Goal: Check status: Check status

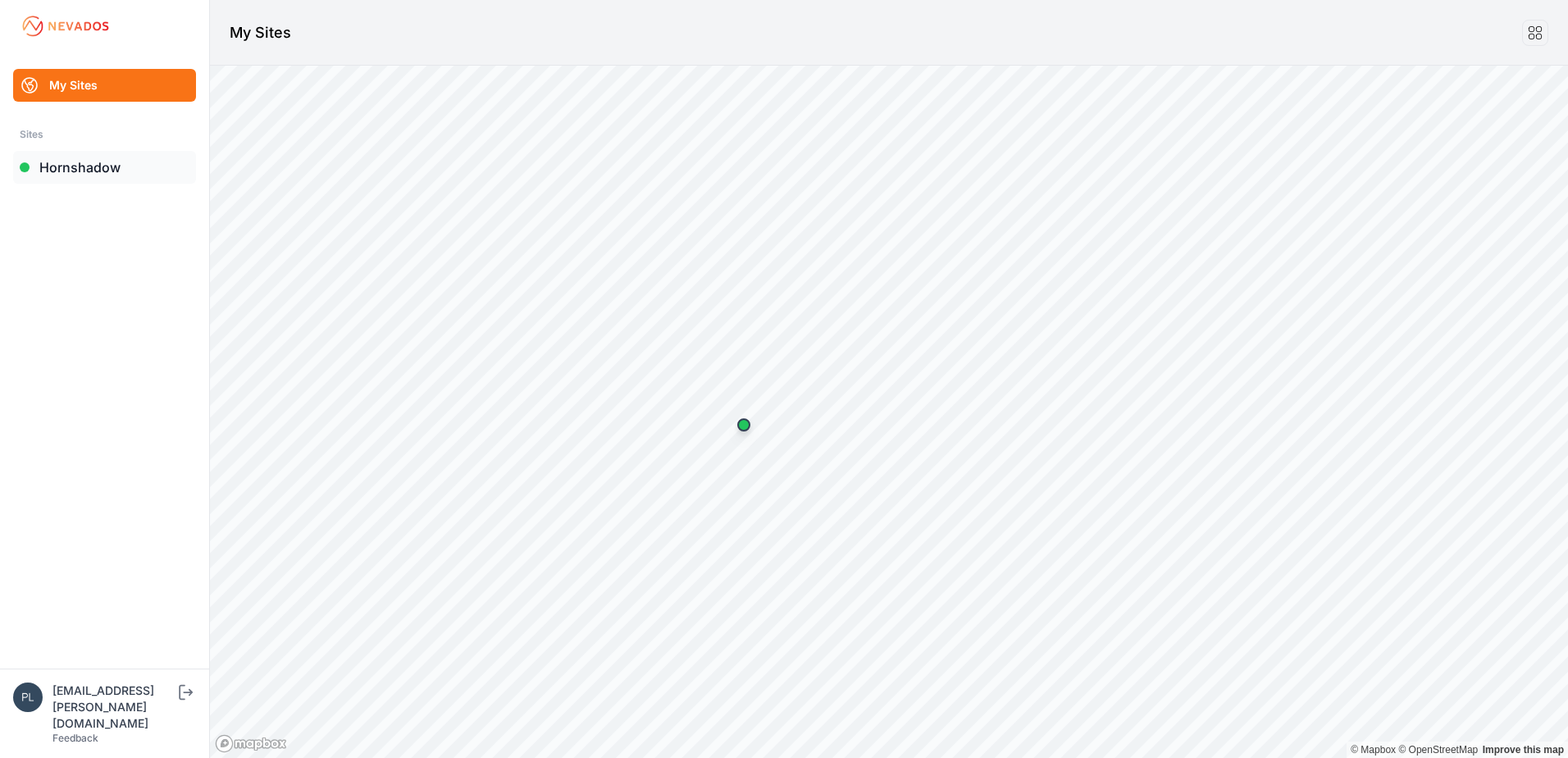
click at [89, 170] on link "Hornshadow" at bounding box center [105, 167] width 183 height 33
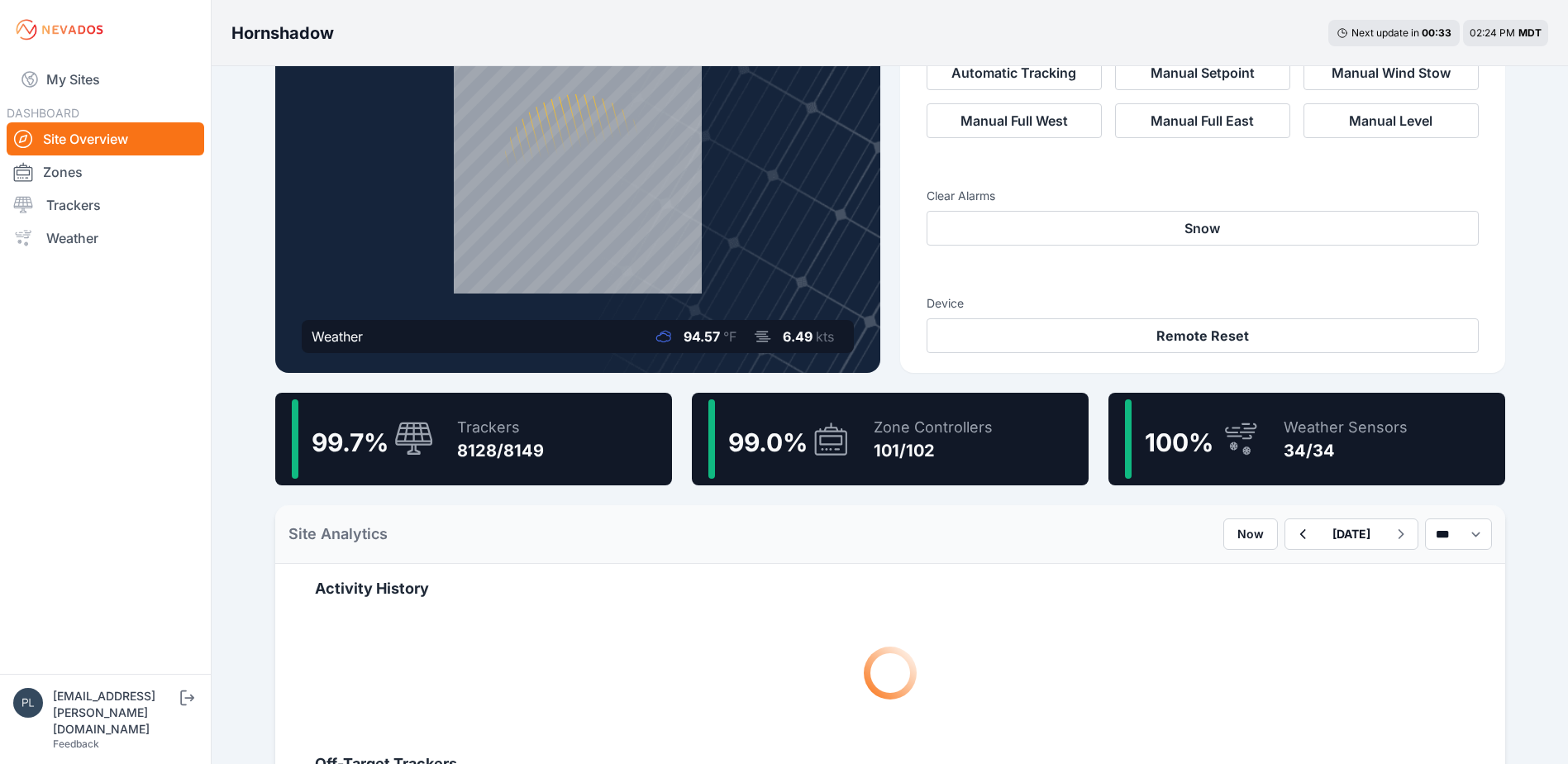
scroll to position [166, 0]
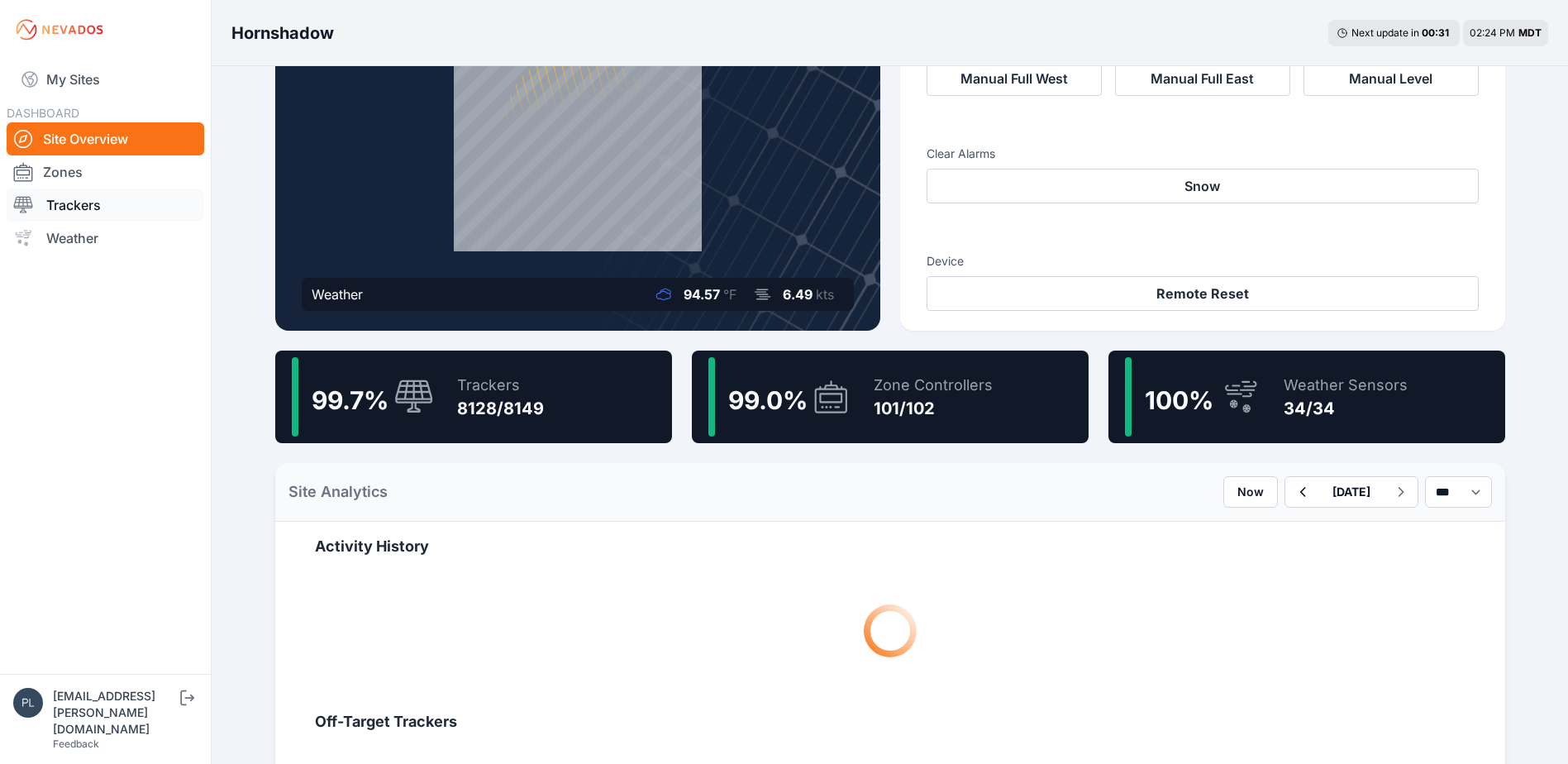
click at [128, 206] on link "Trackers" at bounding box center [105, 205] width 197 height 33
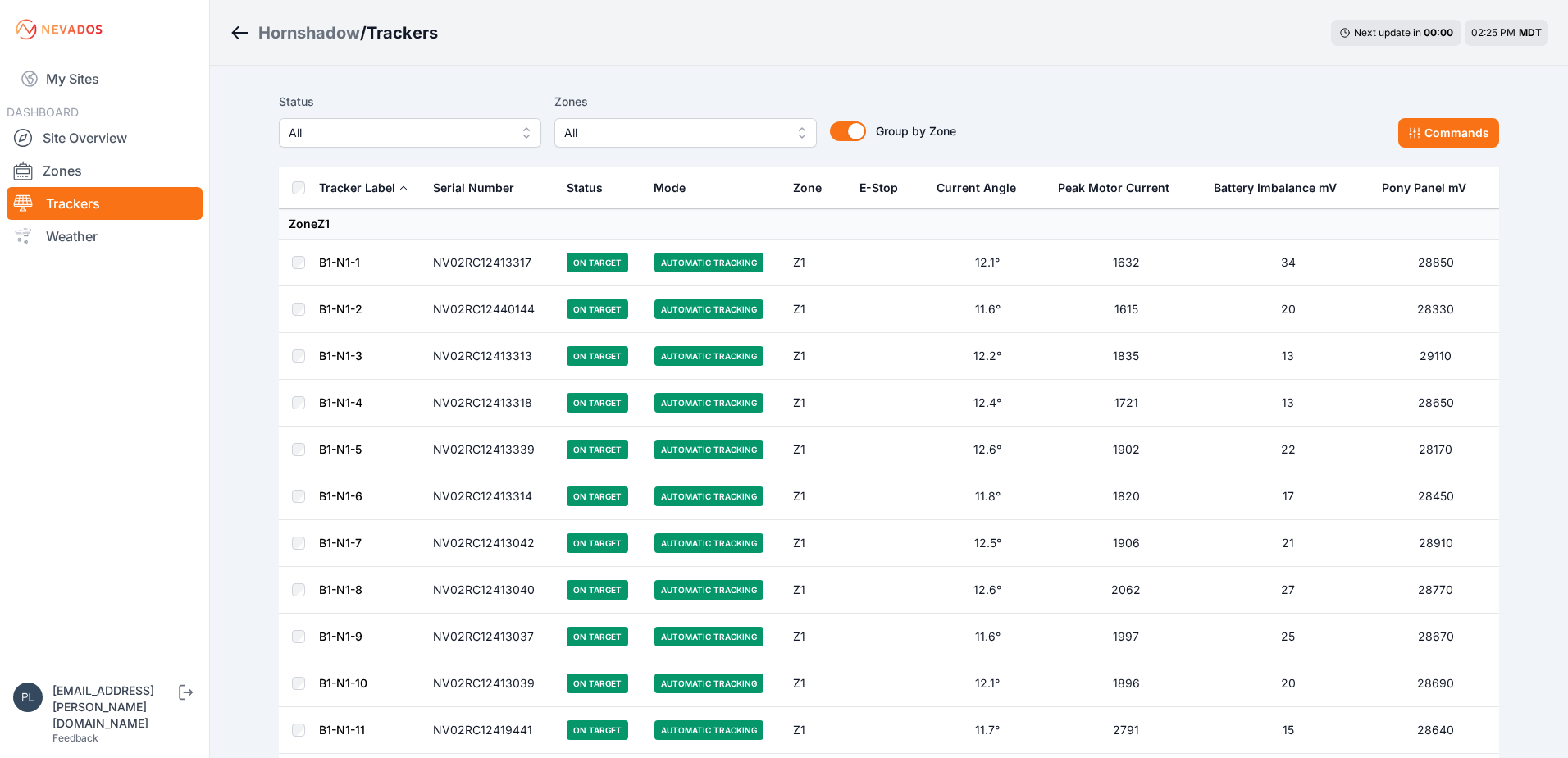
click at [613, 137] on span "All" at bounding box center [674, 133] width 220 height 20
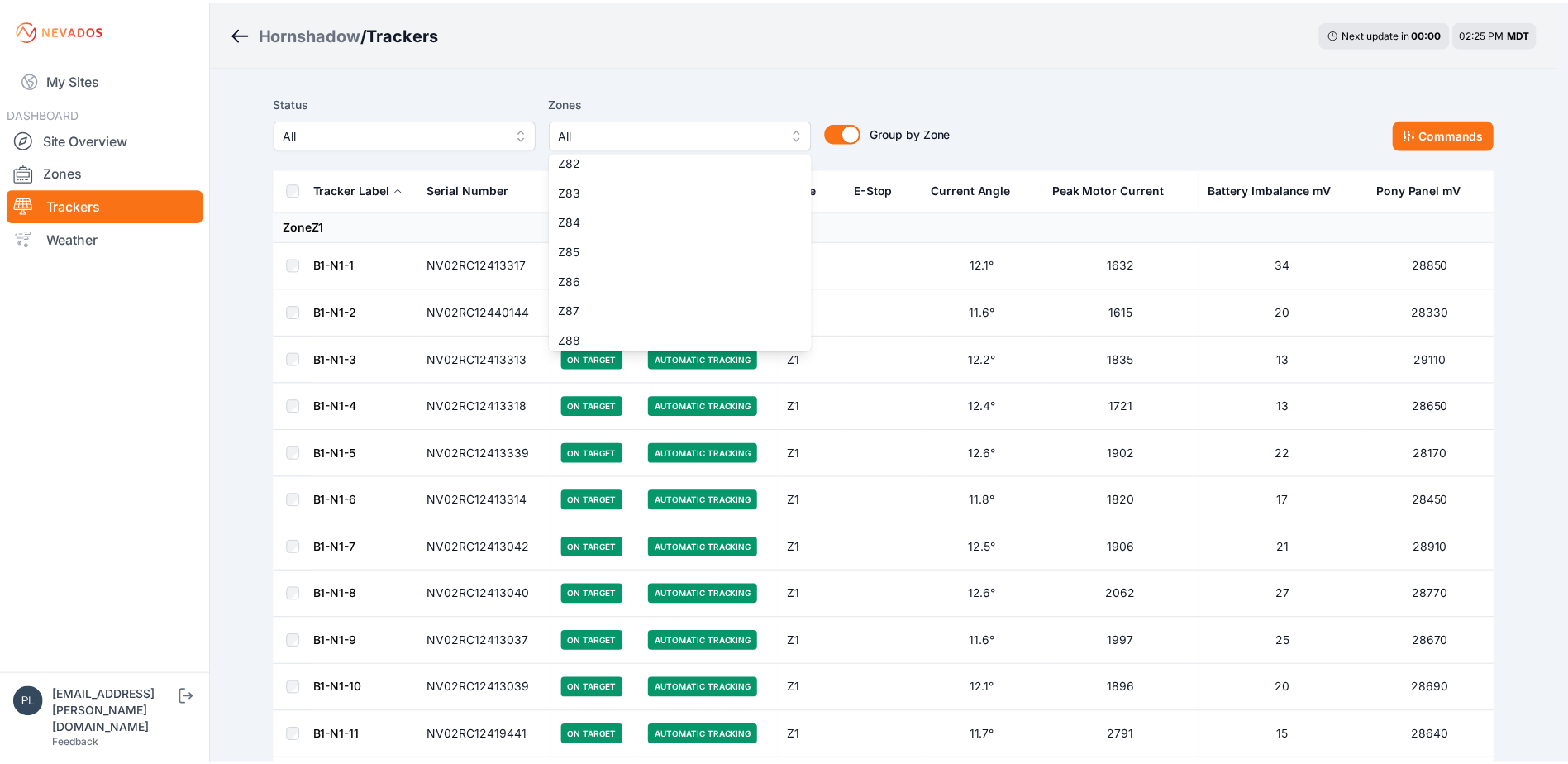
scroll to position [2845, 0]
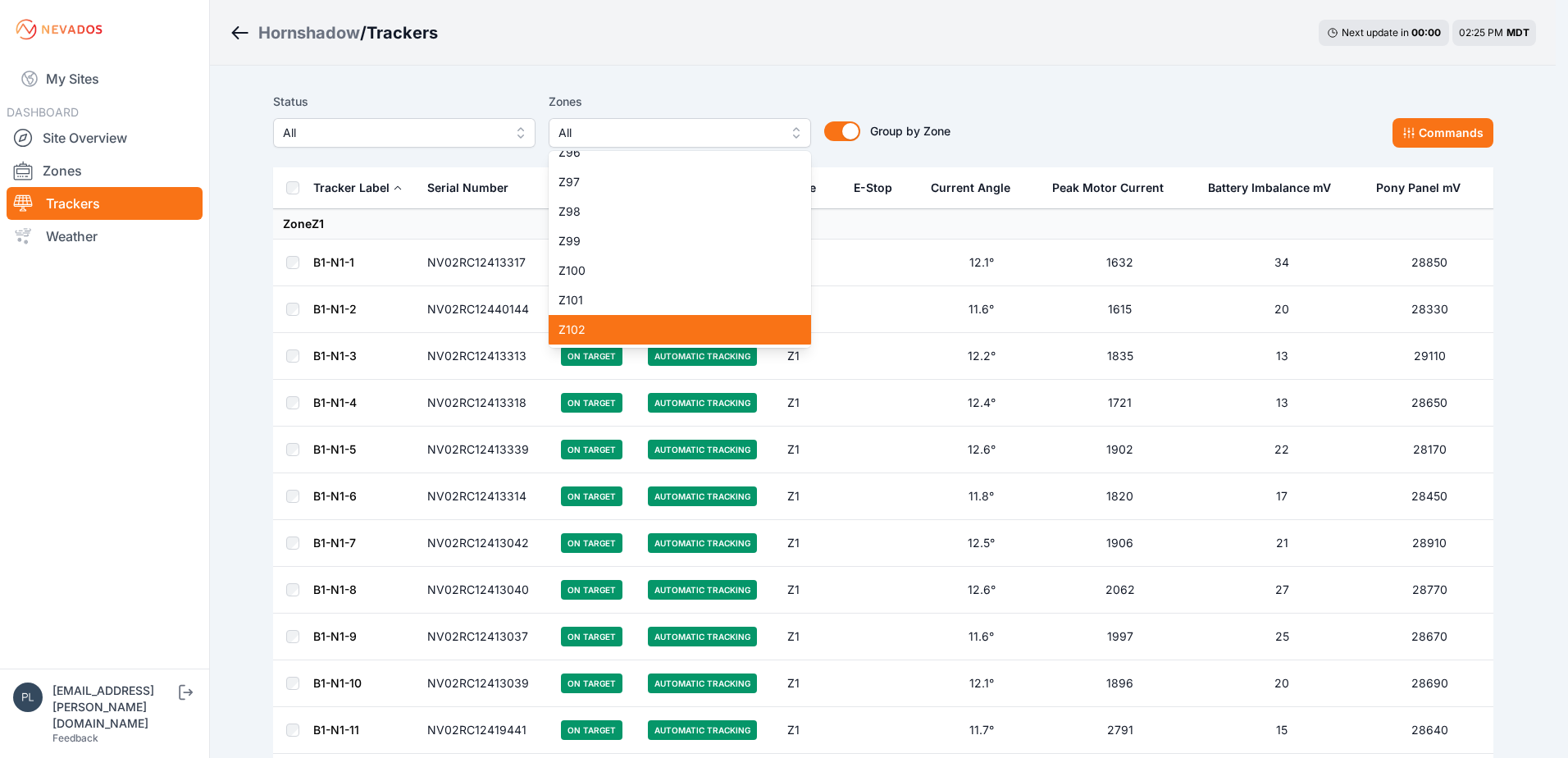
click at [619, 336] on span "Z102" at bounding box center [670, 330] width 223 height 16
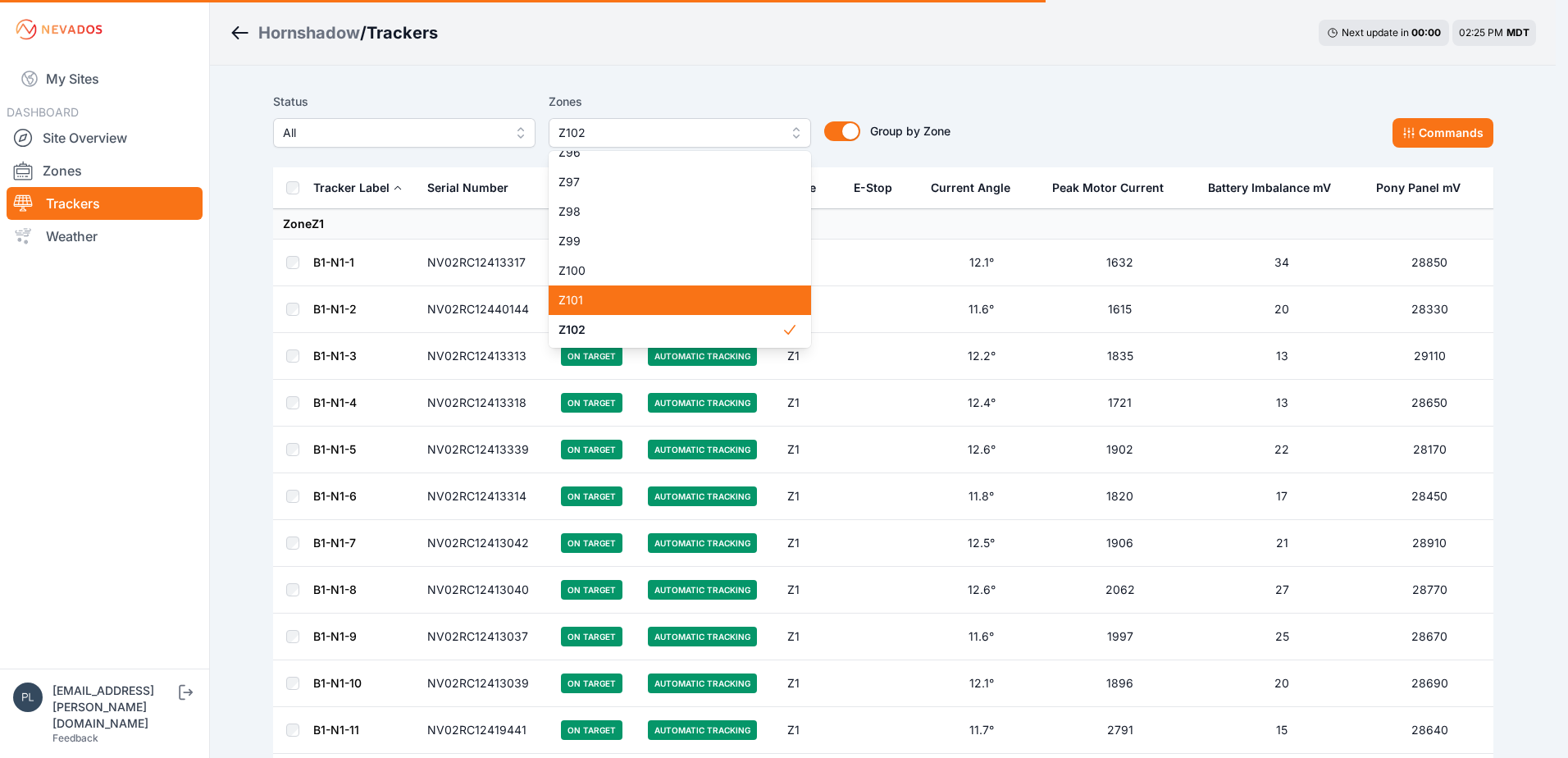
click at [661, 308] on span "Z101" at bounding box center [670, 300] width 223 height 16
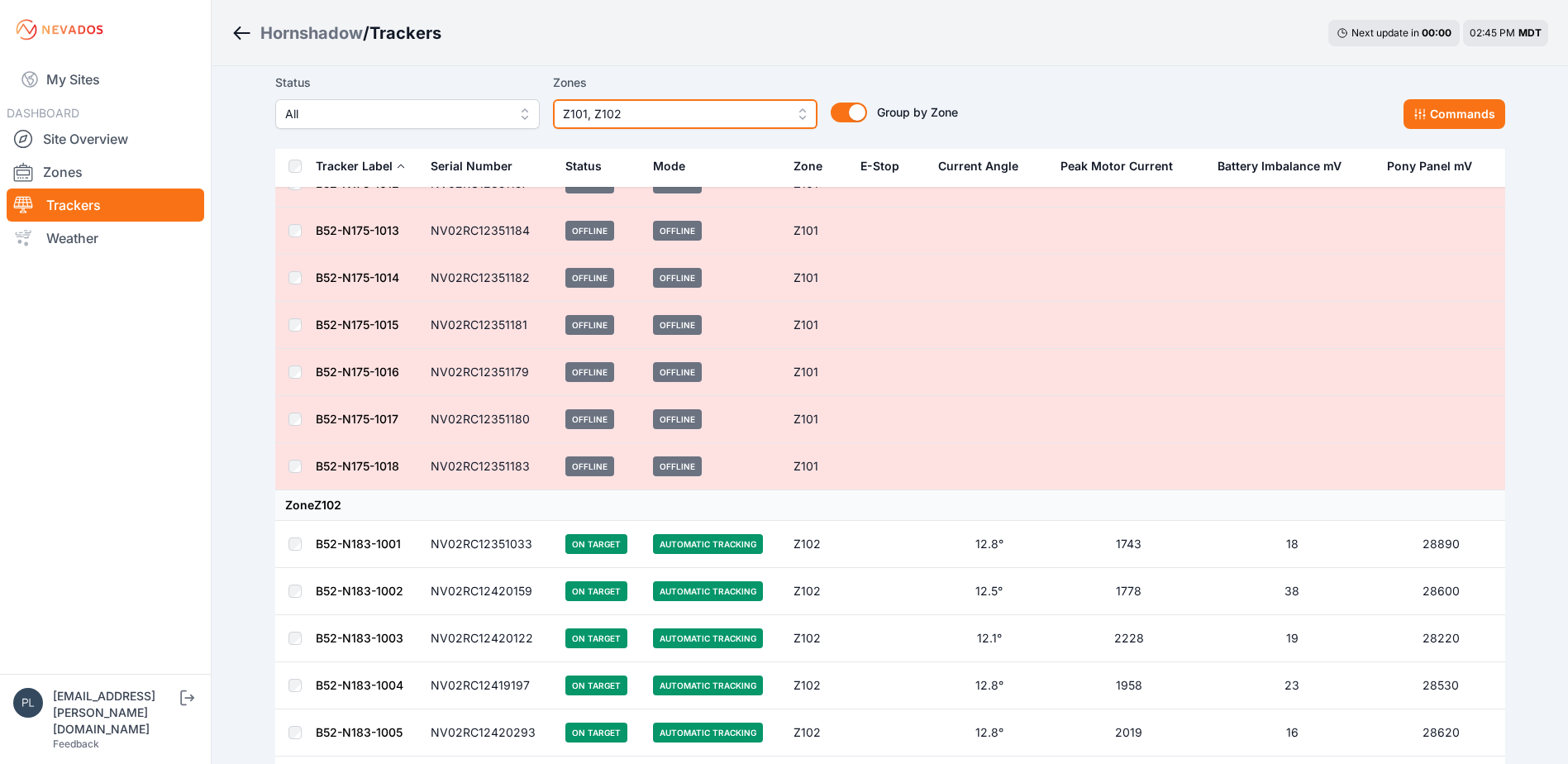
scroll to position [626, 0]
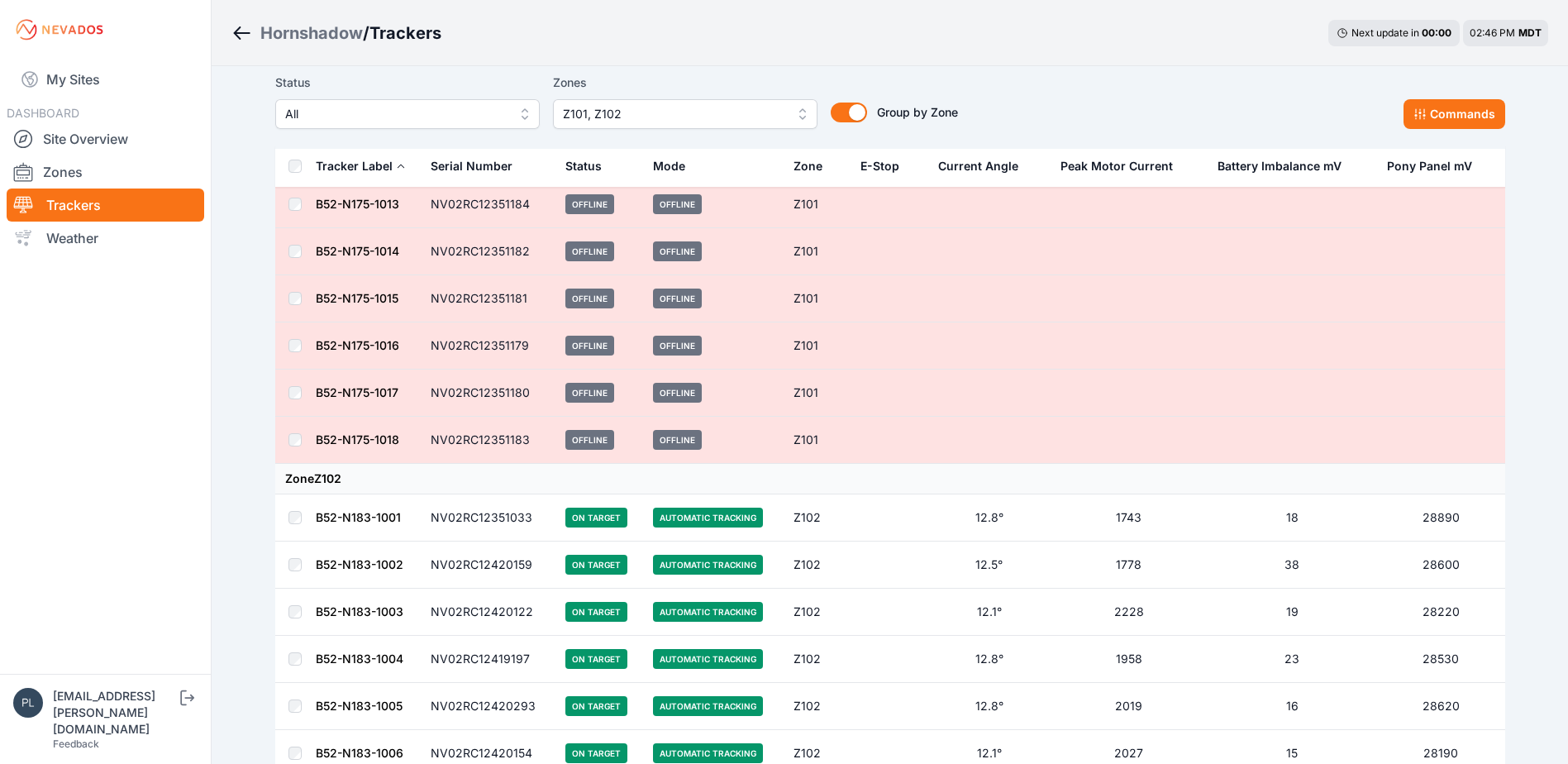
click at [183, 417] on nav "My Sites DASHBOARD Site Overview Zones Trackers Weather" at bounding box center [105, 360] width 211 height 601
click at [208, 354] on nav "My Sites DASHBOARD Site Overview Zones Trackers Weather" at bounding box center [105, 360] width 211 height 601
click at [86, 331] on nav "My Sites DASHBOARD Site Overview Zones Trackers Weather" at bounding box center [105, 360] width 211 height 601
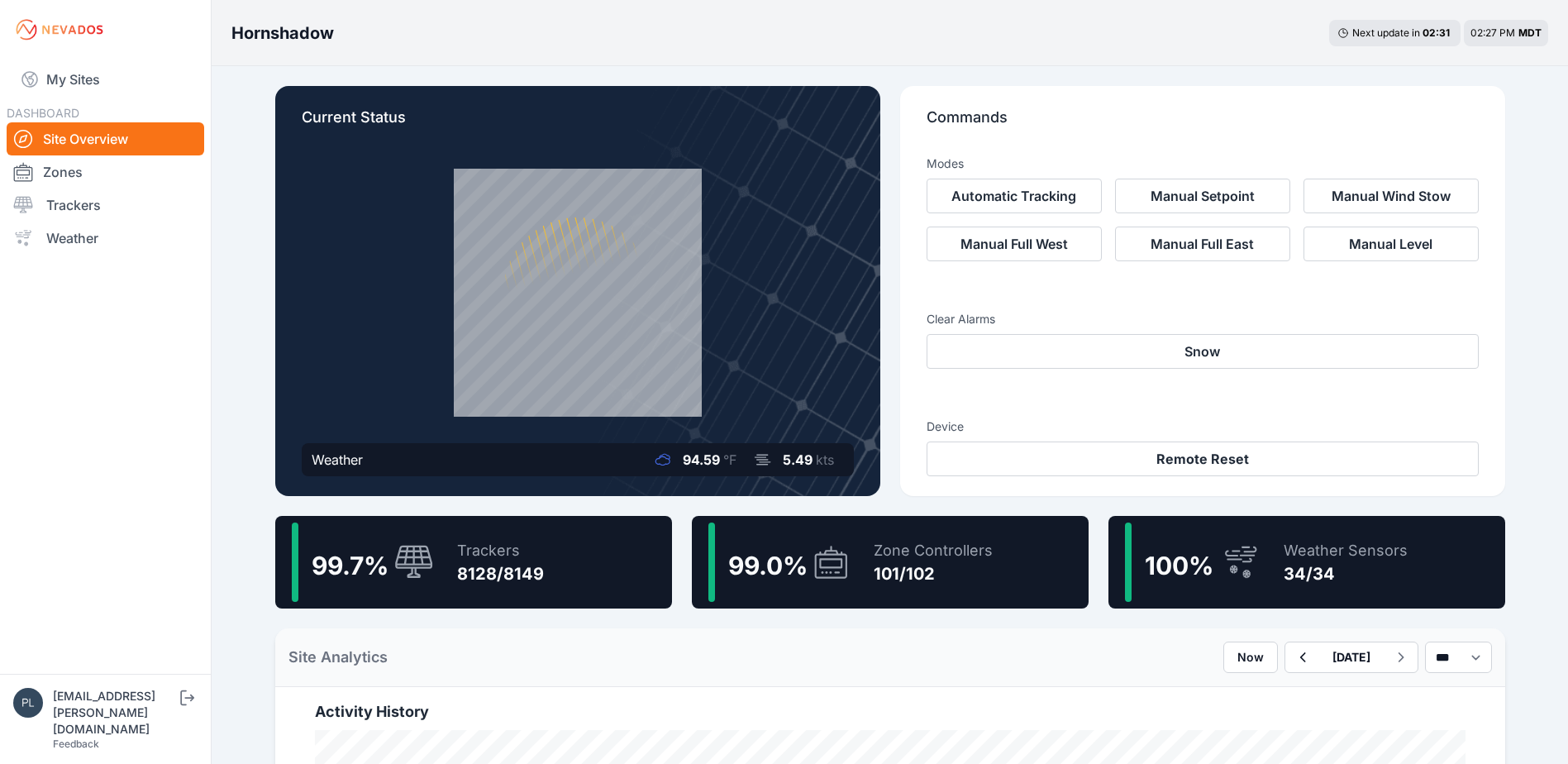
click at [800, 568] on span "99.0 %" at bounding box center [768, 566] width 80 height 30
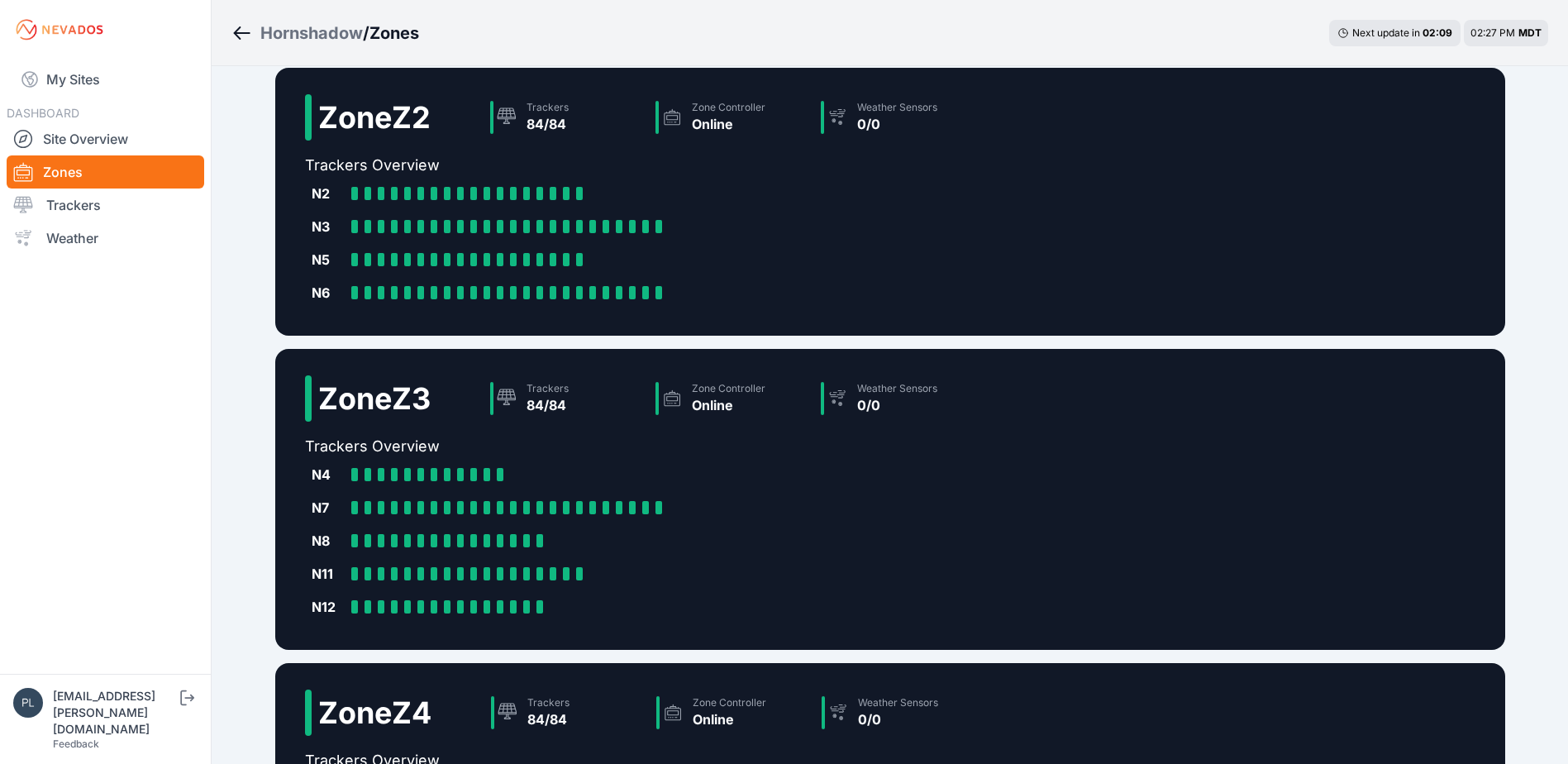
scroll to position [620, 0]
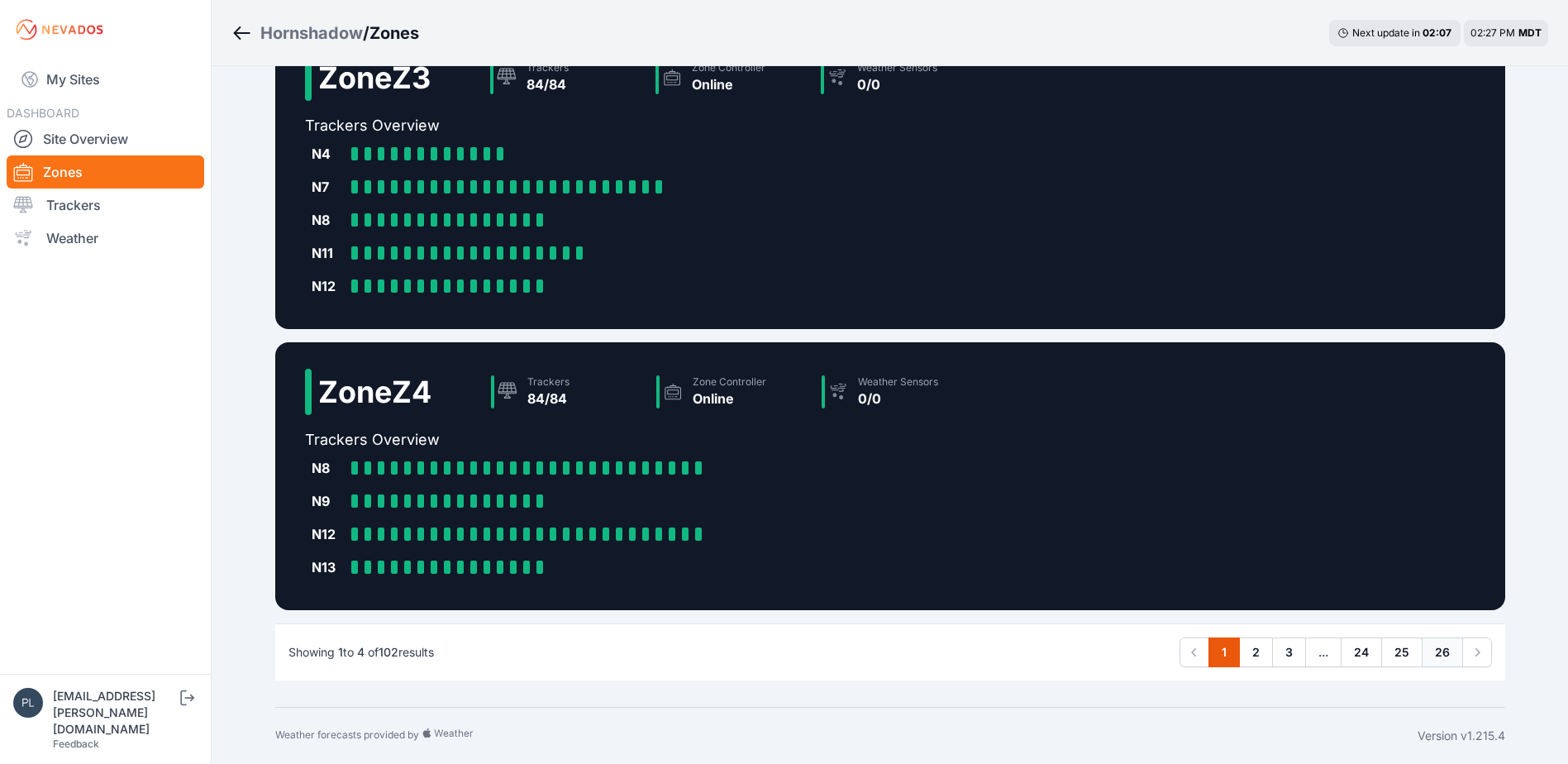
click at [1453, 659] on link "26" at bounding box center [1443, 652] width 42 height 30
